Goal: Navigation & Orientation: Find specific page/section

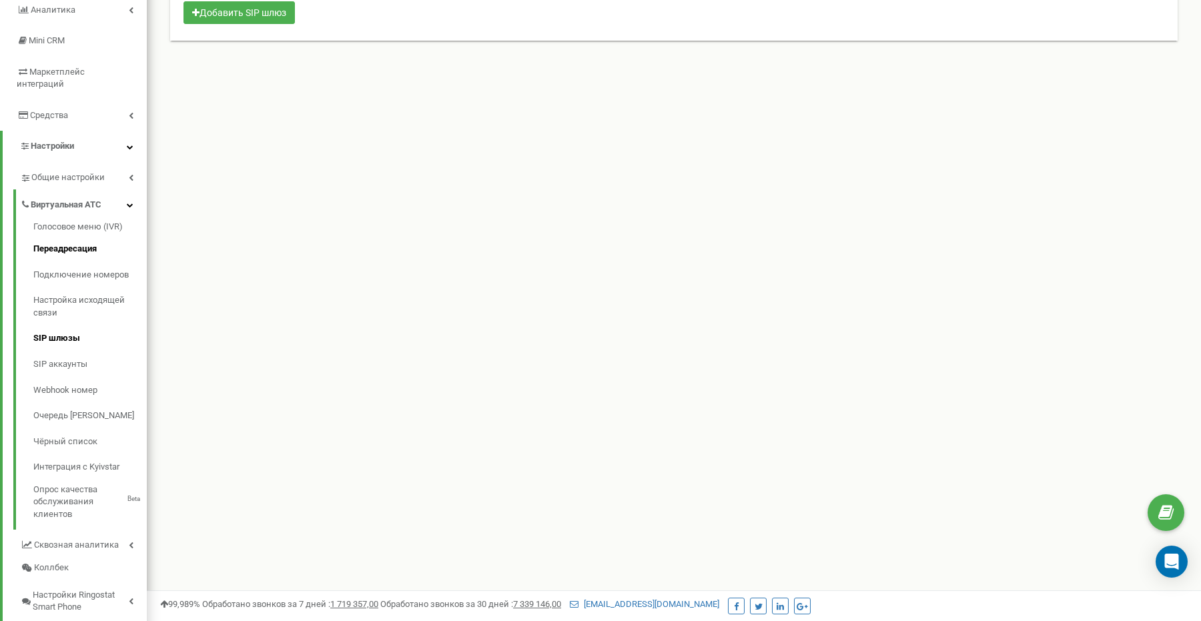
scroll to position [184, 0]
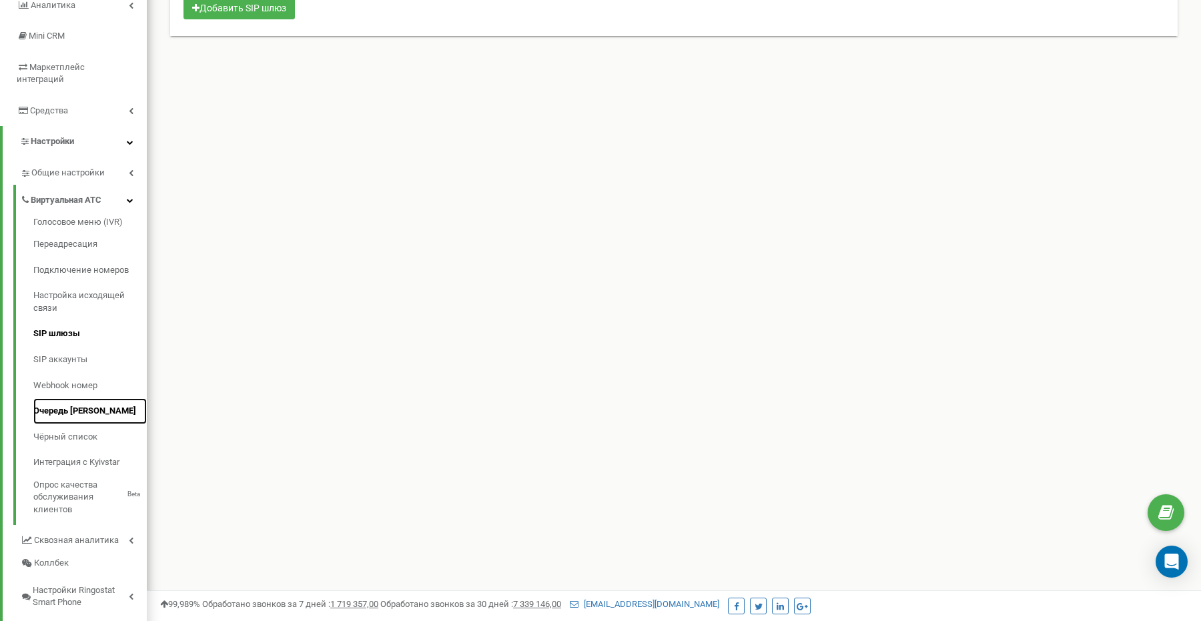
click at [71, 398] on link "Очередь [PERSON_NAME]" at bounding box center [89, 411] width 113 height 26
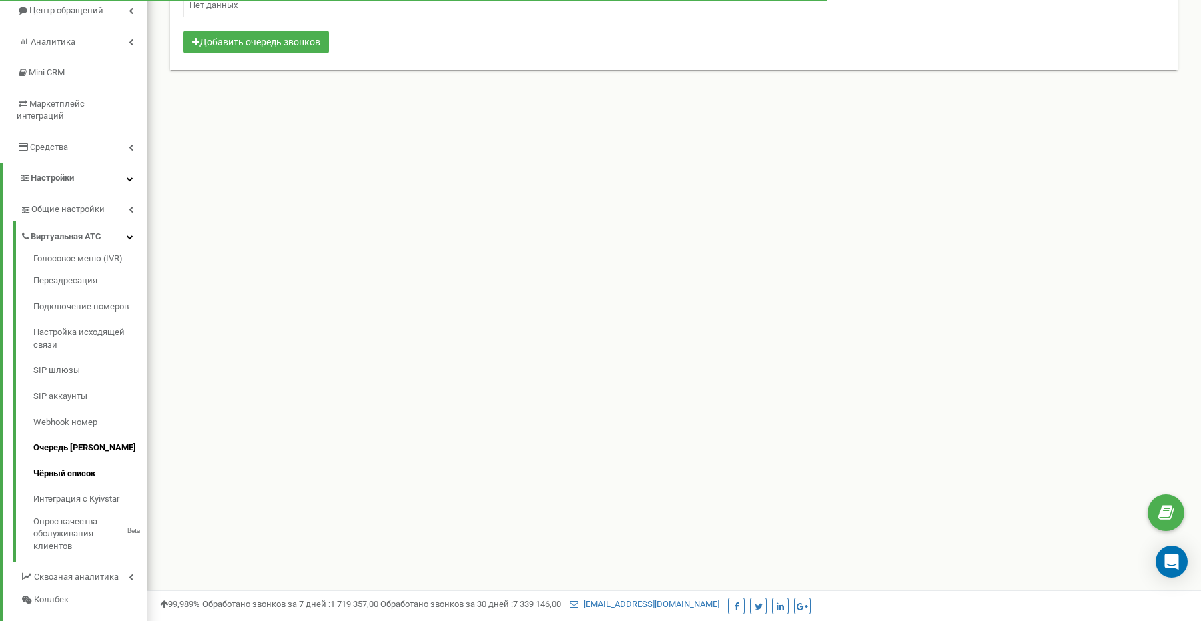
scroll to position [143, 0]
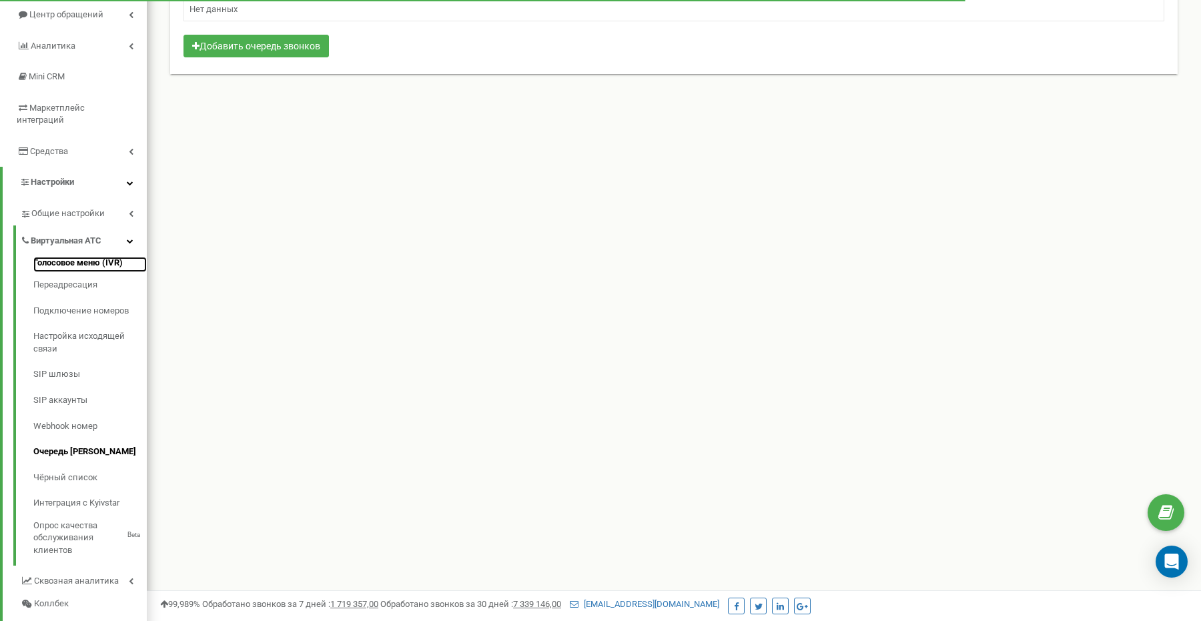
click at [92, 257] on link "Голосовое меню (IVR)" at bounding box center [89, 265] width 113 height 16
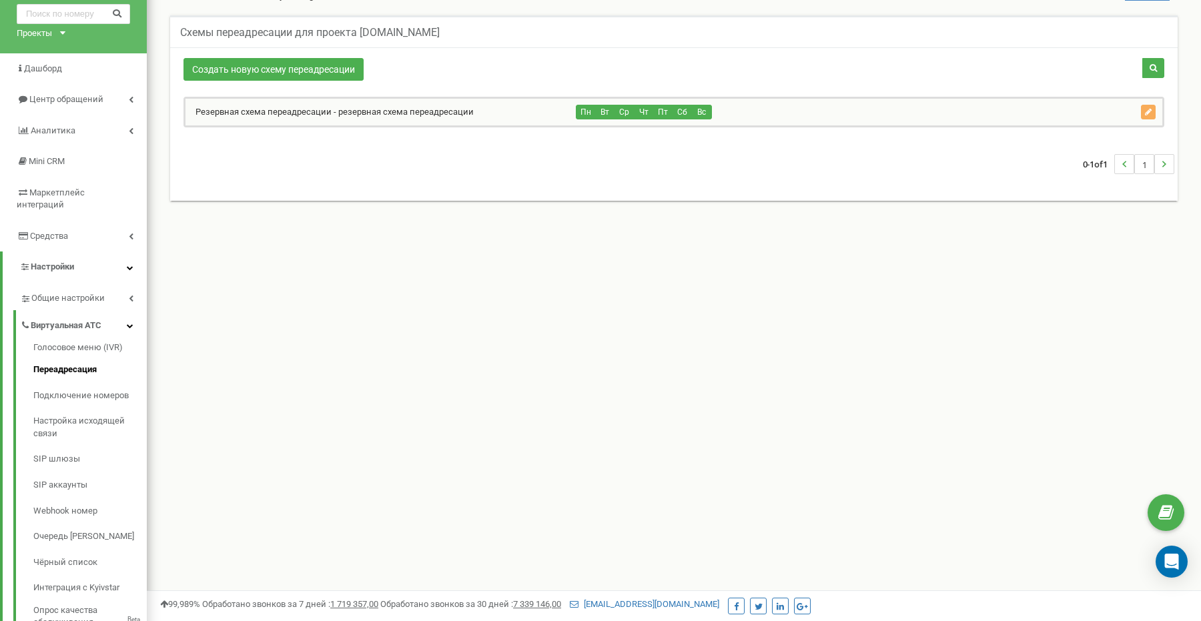
scroll to position [61, 0]
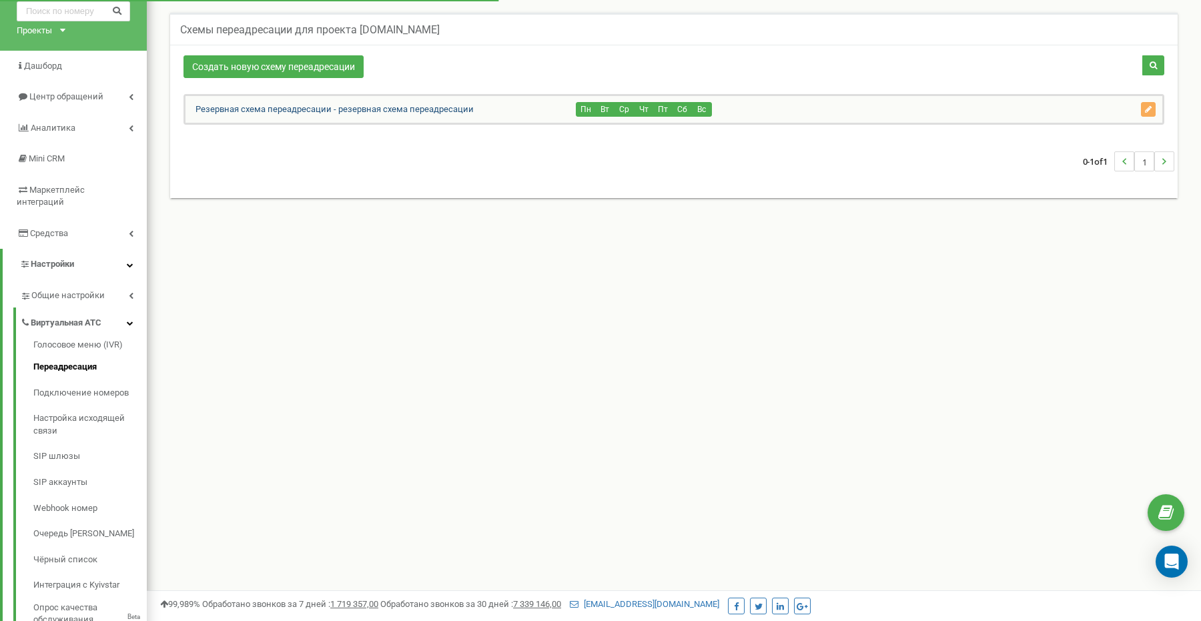
click at [251, 106] on link "Резервная схема переадресации - резервная схема переадресации" at bounding box center [330, 109] width 288 height 10
